Goal: Information Seeking & Learning: Learn about a topic

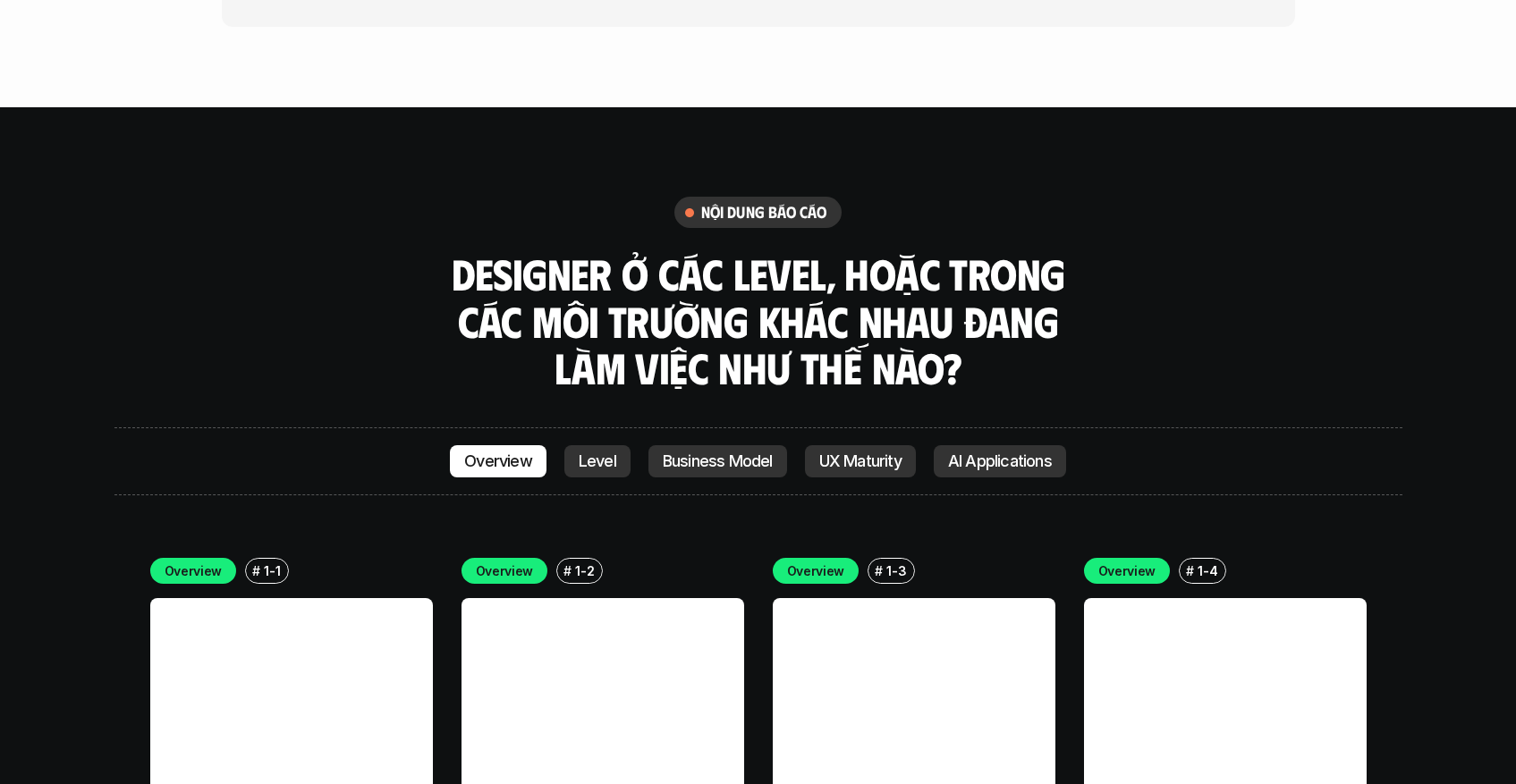
scroll to position [5113, 0]
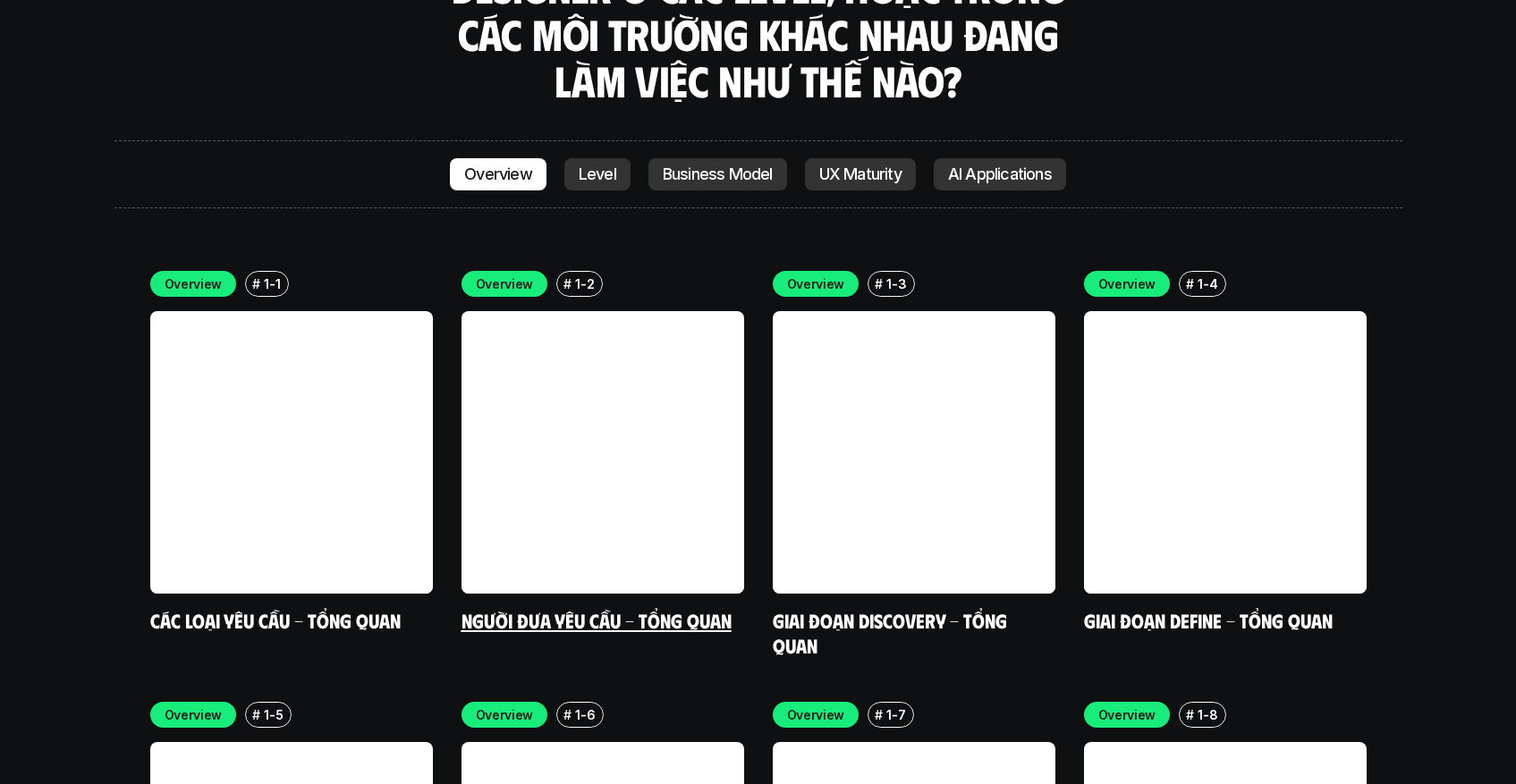
click at [583, 274] on p "1-2" at bounding box center [585, 284] width 19 height 19
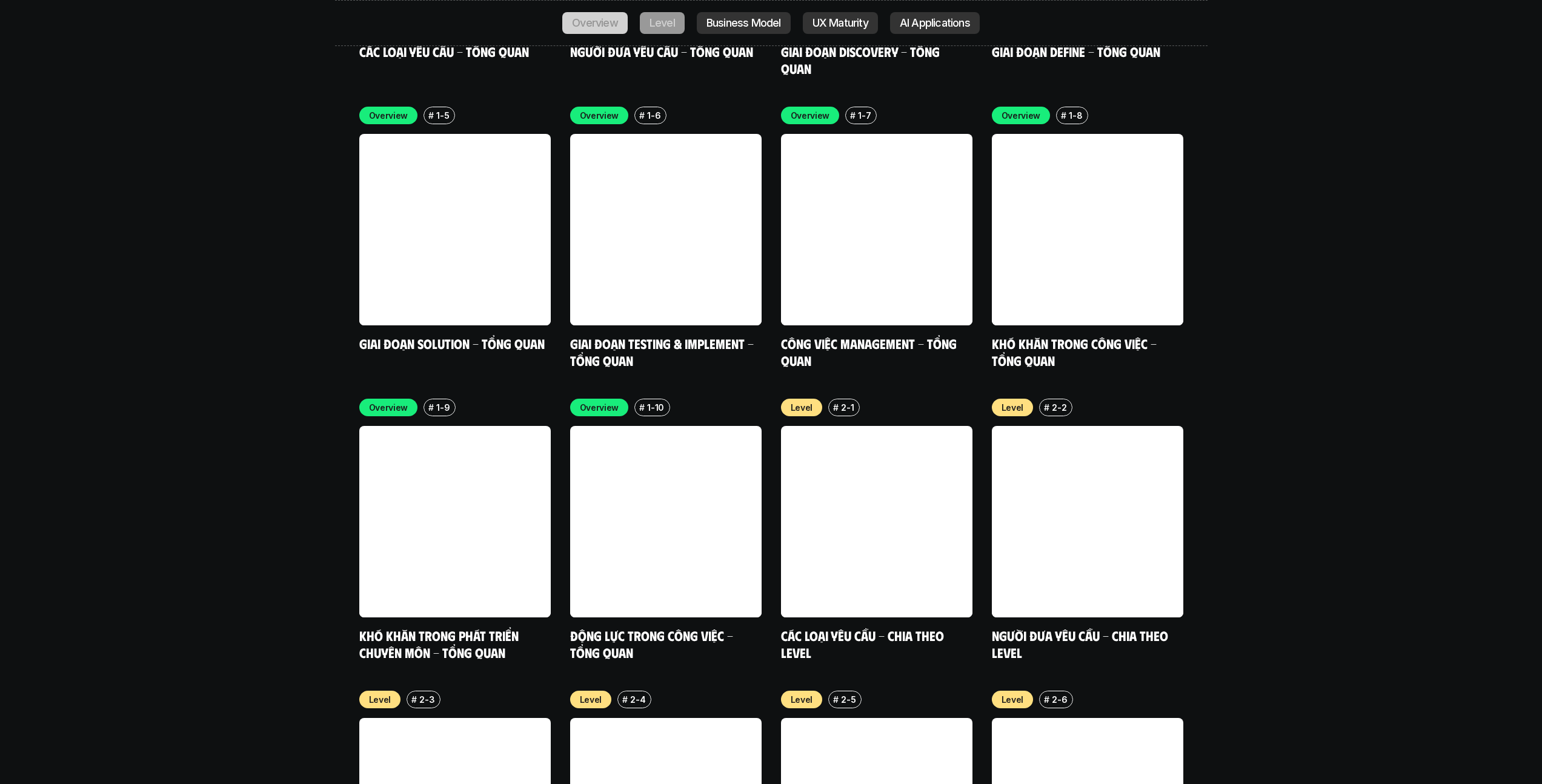
scroll to position [4210, 0]
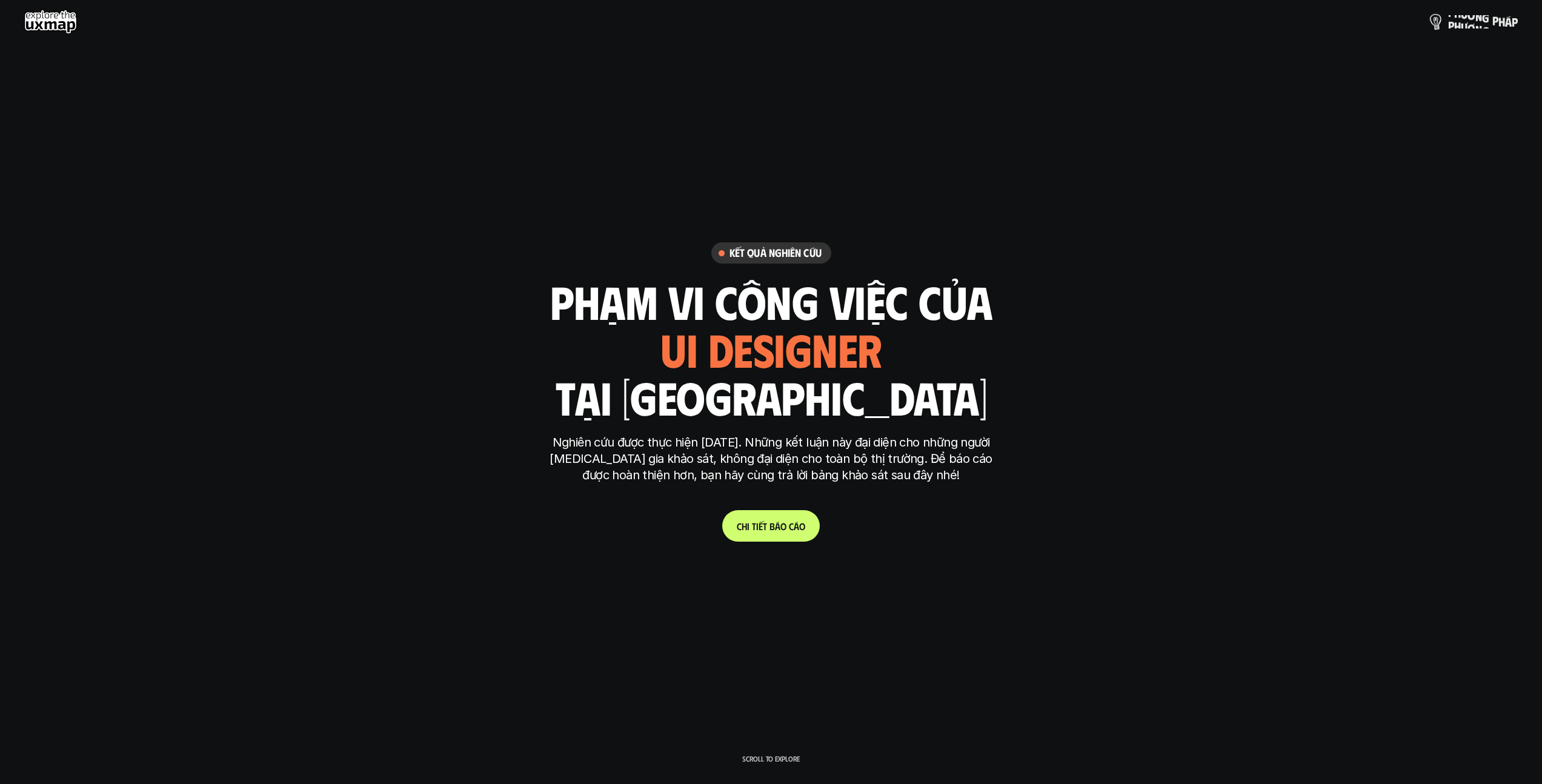
click at [1460, 27] on p "p h ư ơ n g p h á p" at bounding box center [1483, 22] width 69 height 13
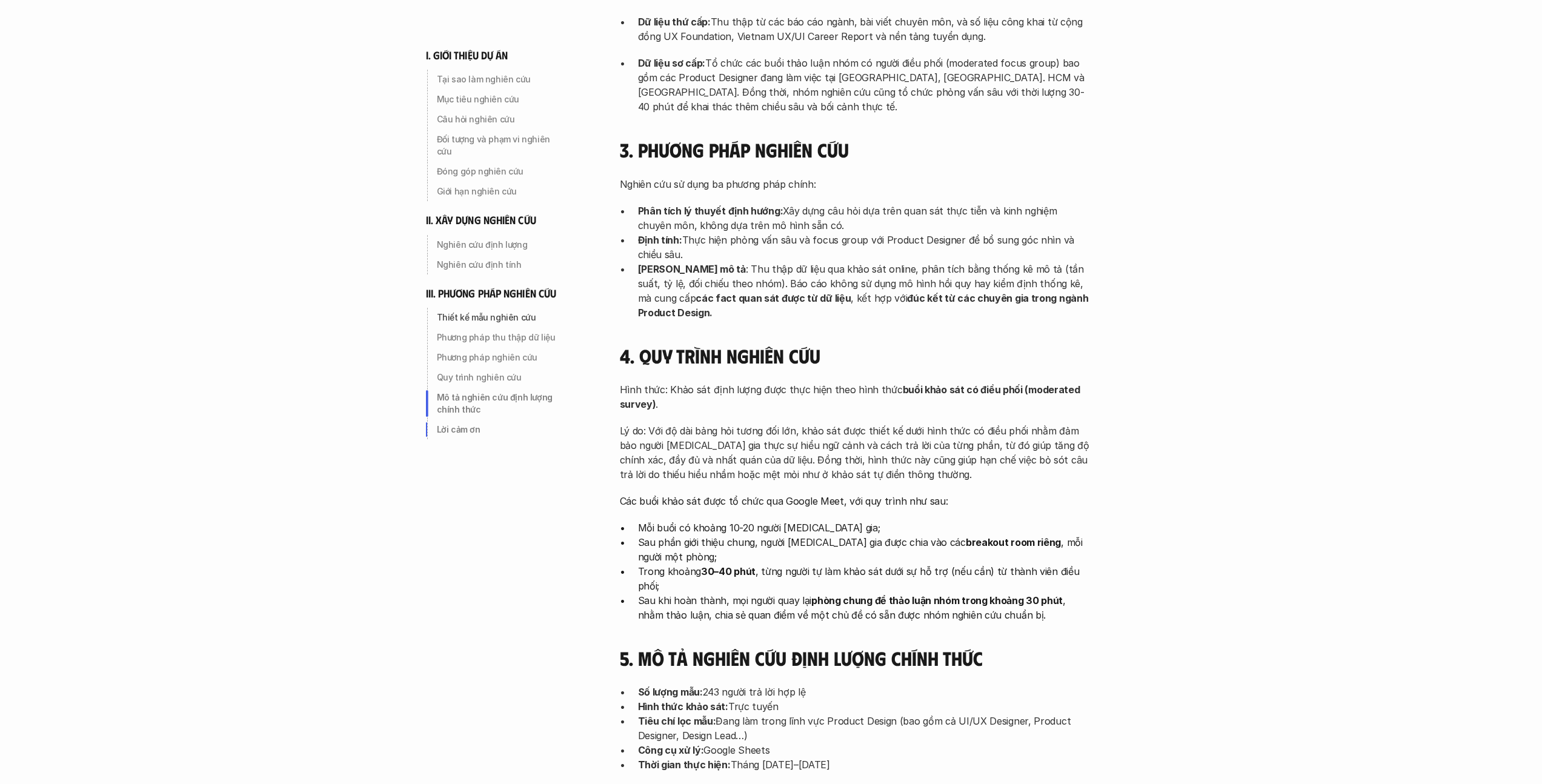
scroll to position [3675, 0]
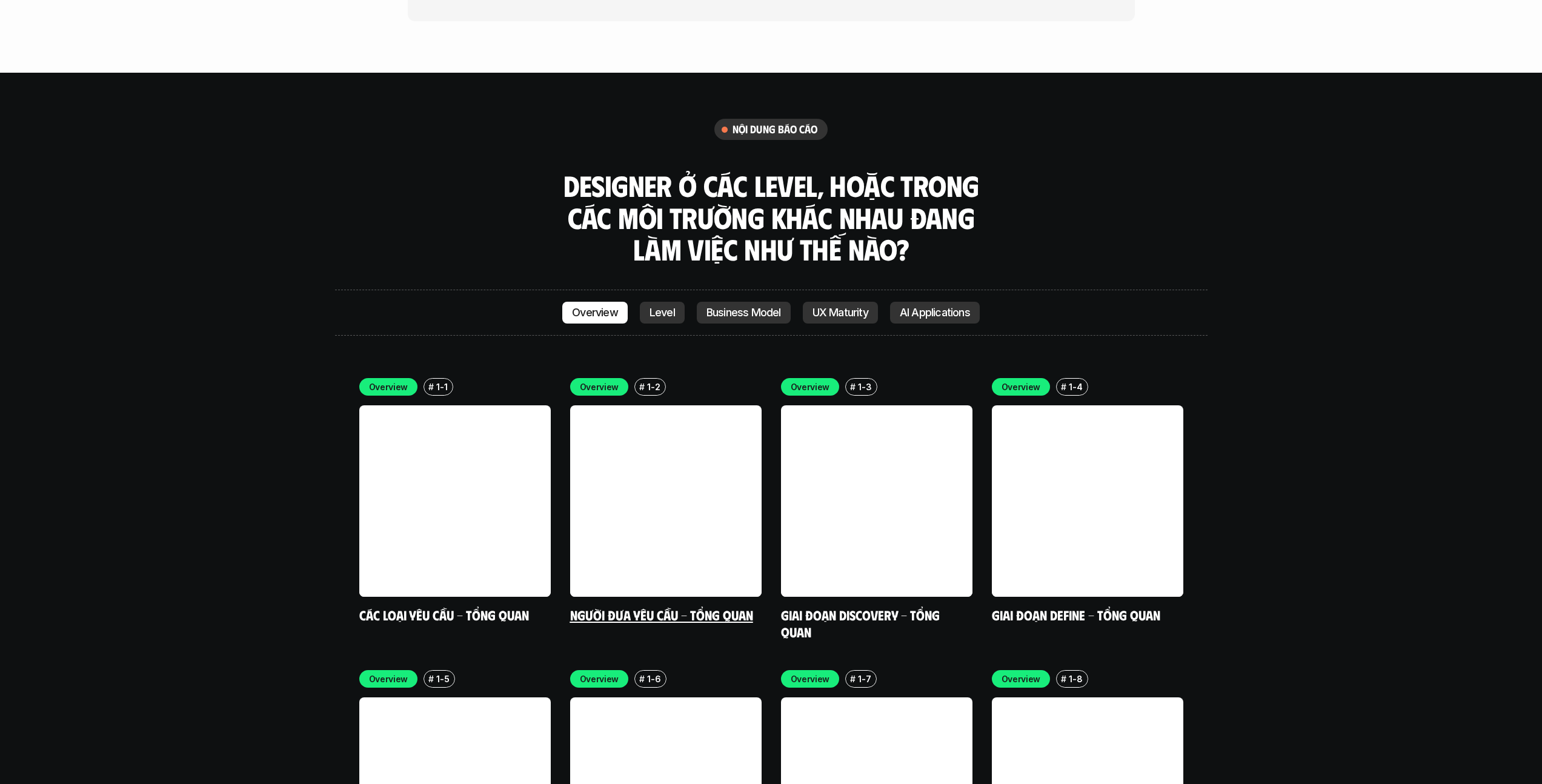
scroll to position [3550, 0]
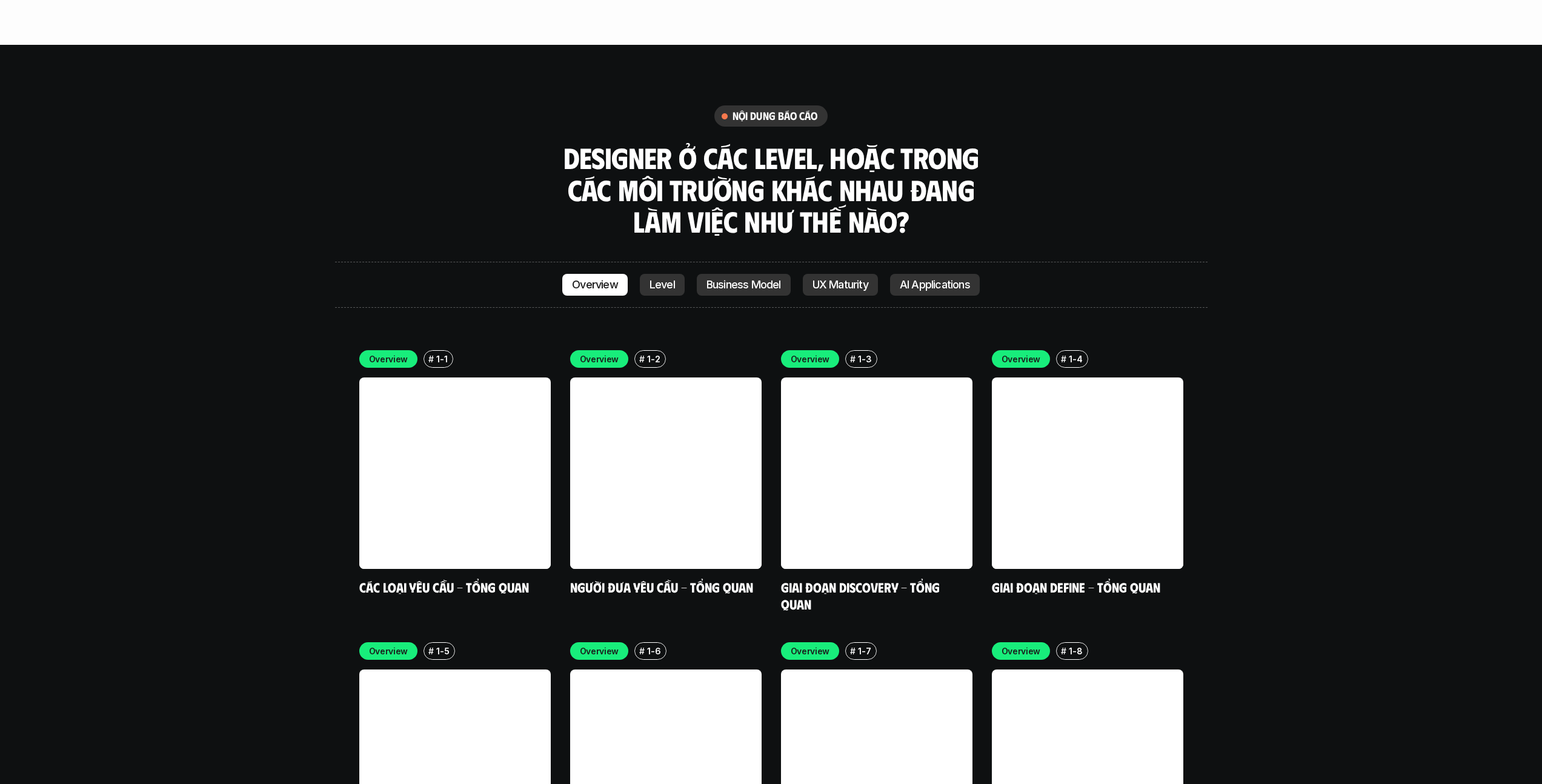
click at [650, 278] on p "Level" at bounding box center [663, 284] width 25 height 12
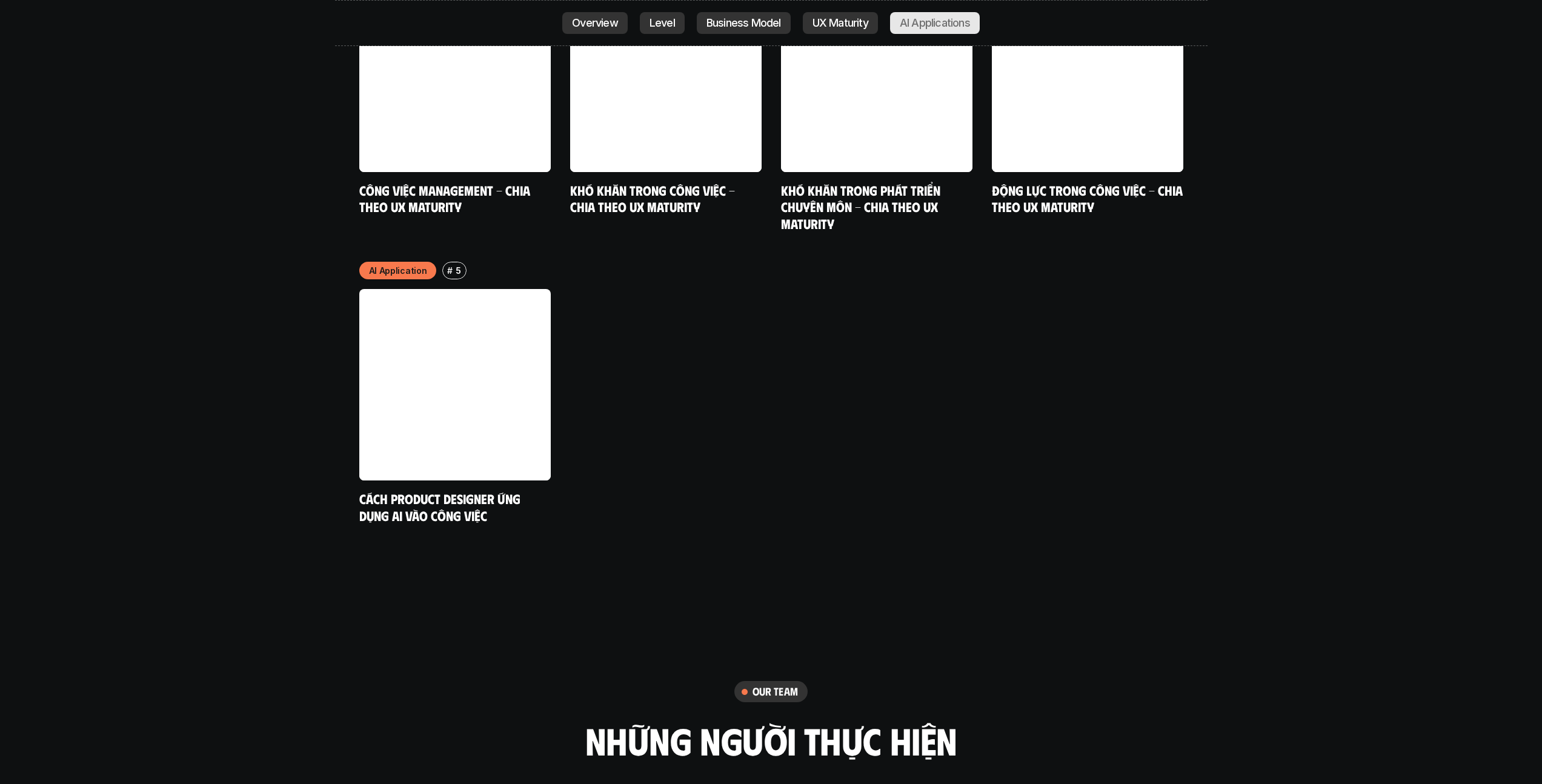
scroll to position [6529, 0]
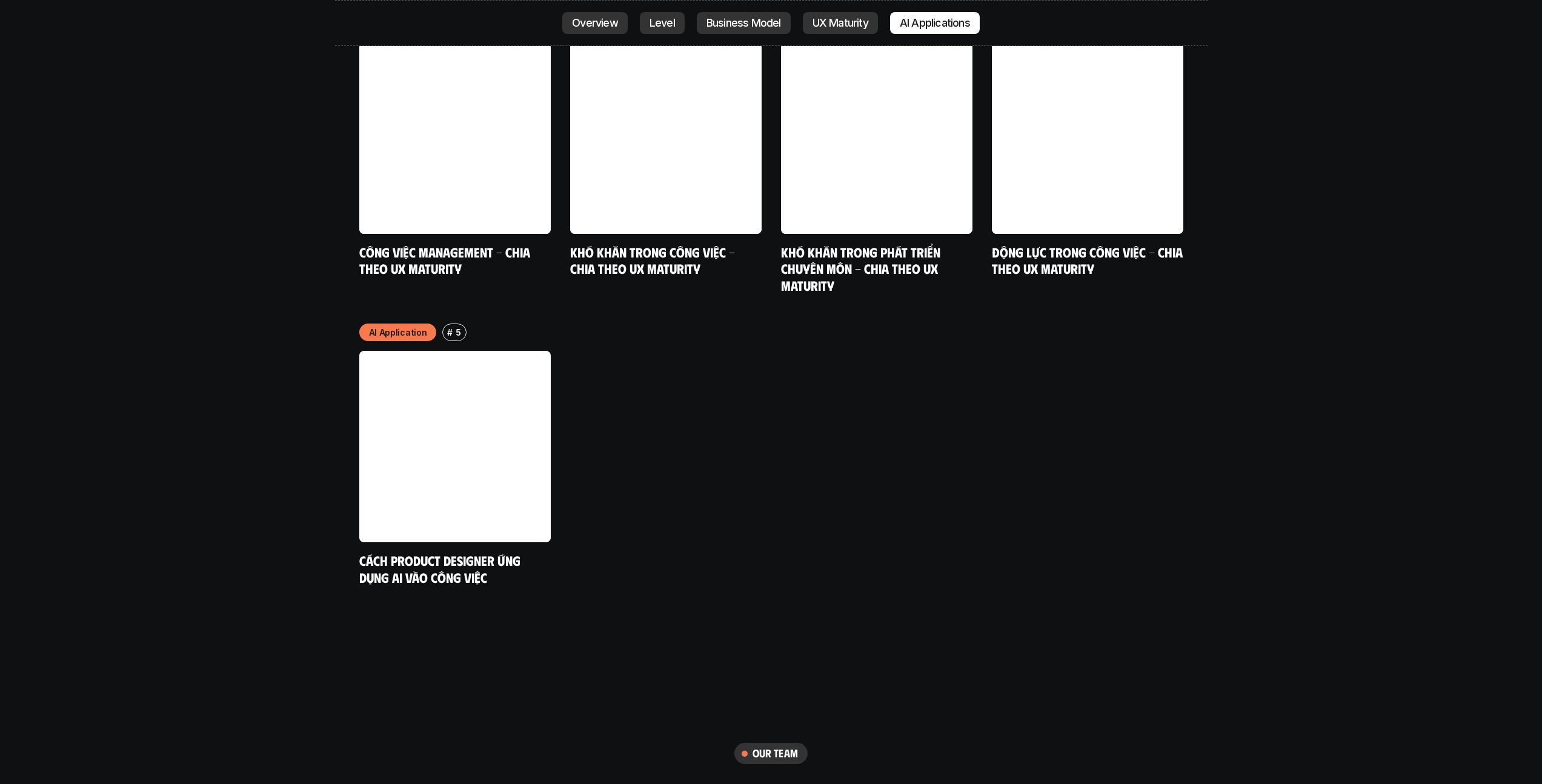
click at [823, 491] on div "AI Application # 5 Cách Product Designer ứng dụng AI vào công việc" at bounding box center [771, 454] width 824 height 262
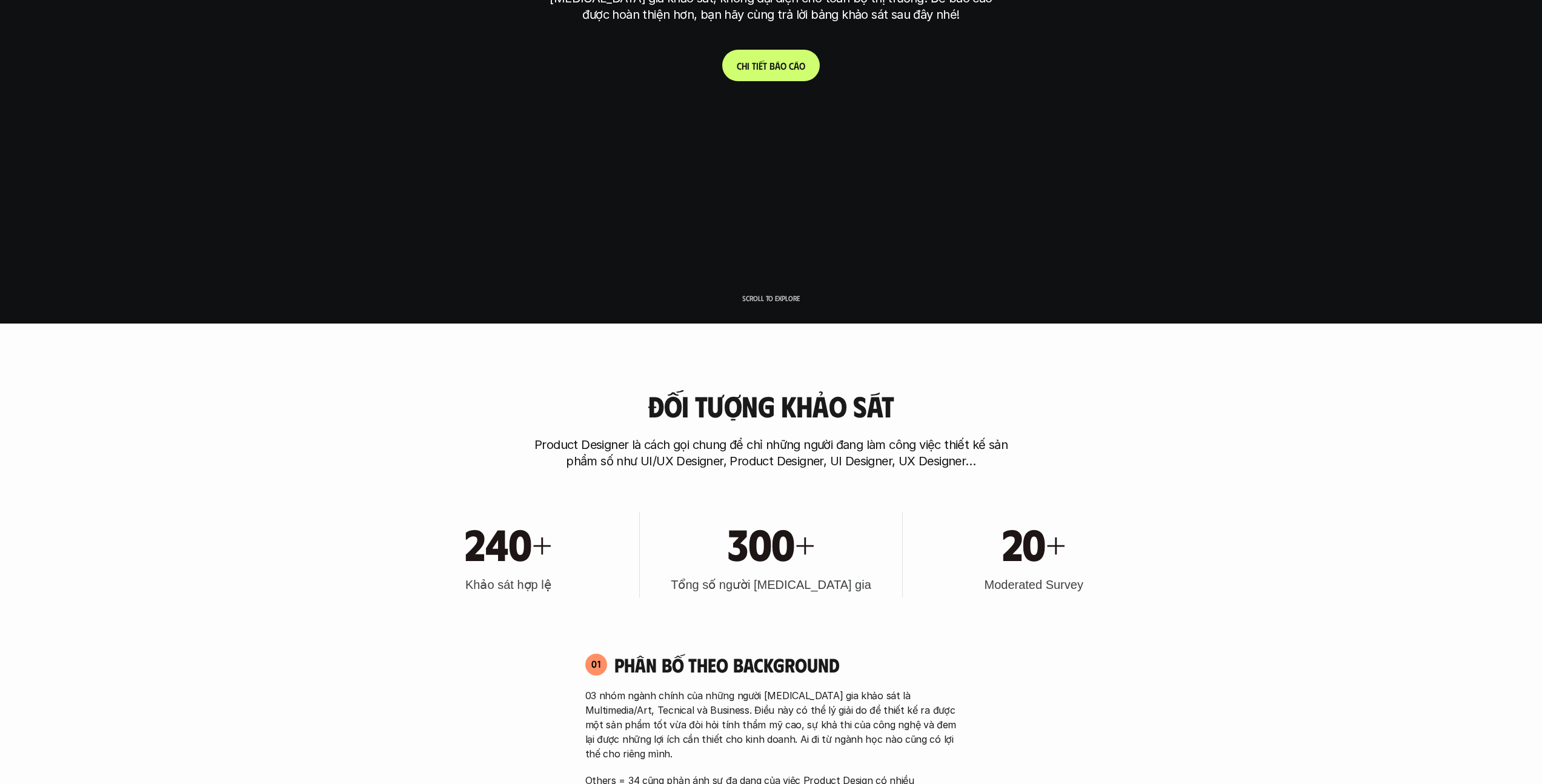
scroll to position [0, 0]
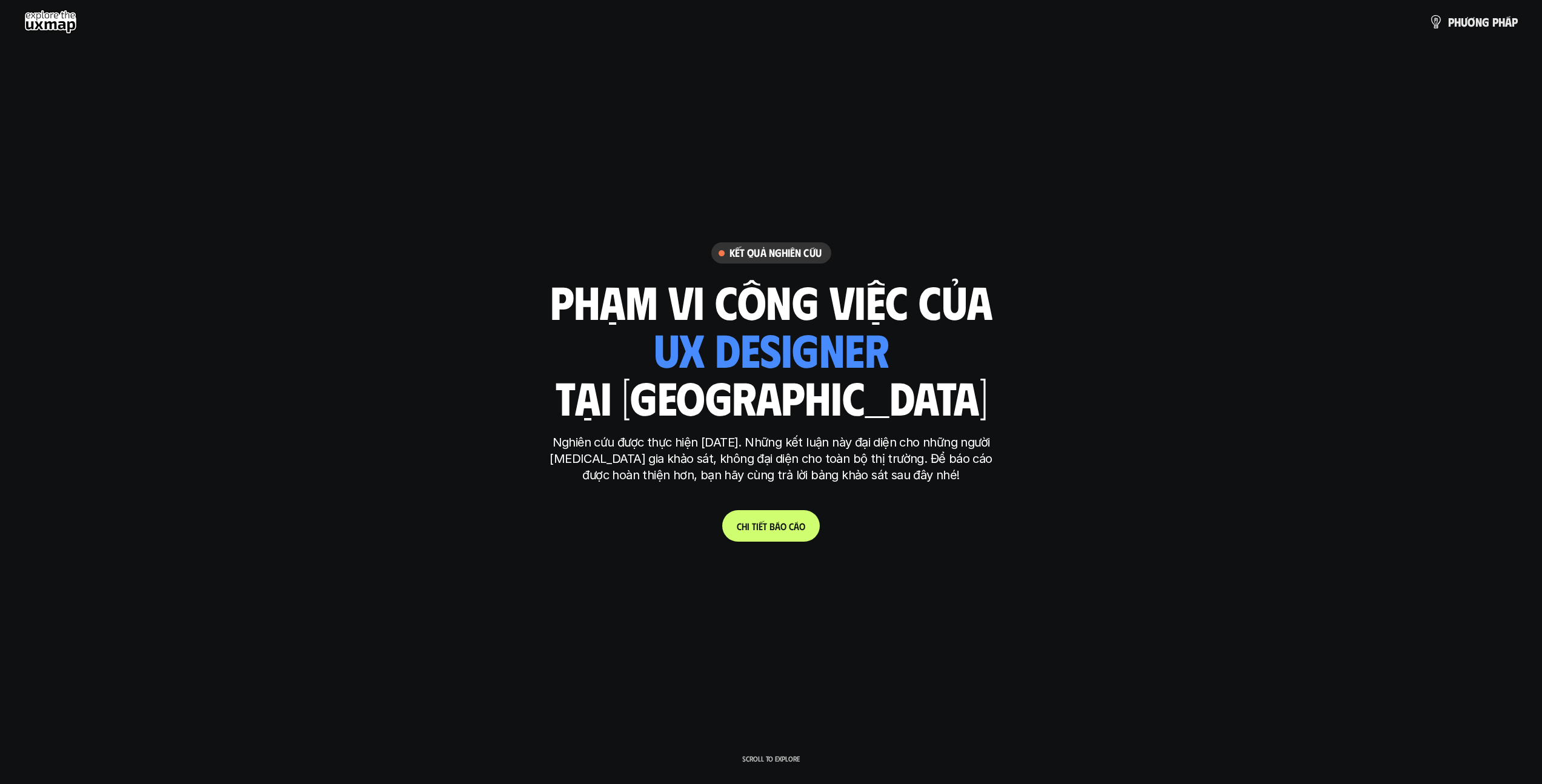
click at [760, 350] on div "ui designer ui/ux designer product designer UX designer ui designer" at bounding box center [771, 349] width 236 height 50
